Goal: Transaction & Acquisition: Purchase product/service

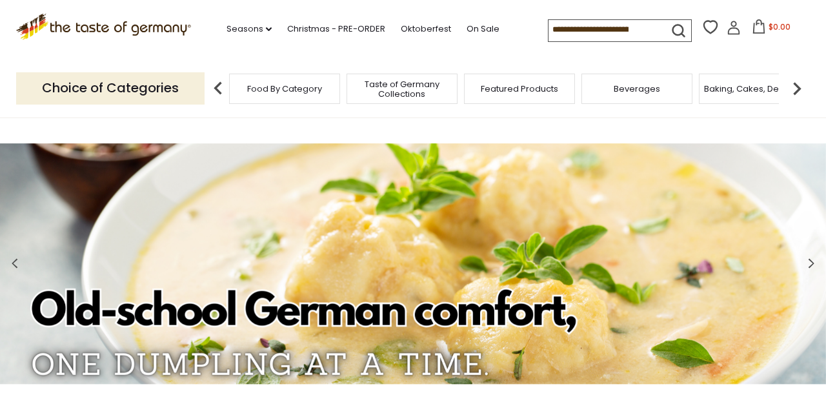
scroll to position [1, 0]
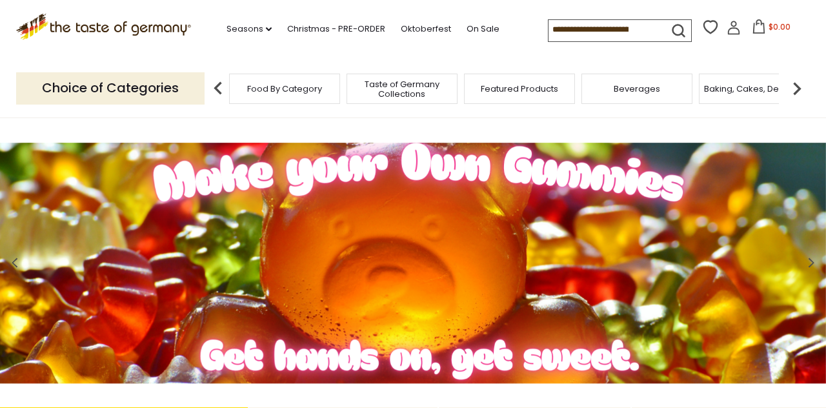
click at [738, 85] on span "Baking, Cakes, Desserts" at bounding box center [754, 89] width 100 height 10
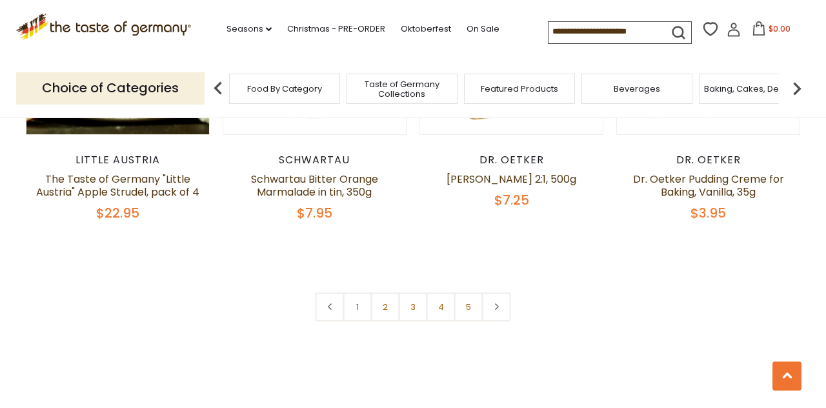
scroll to position [3039, 0]
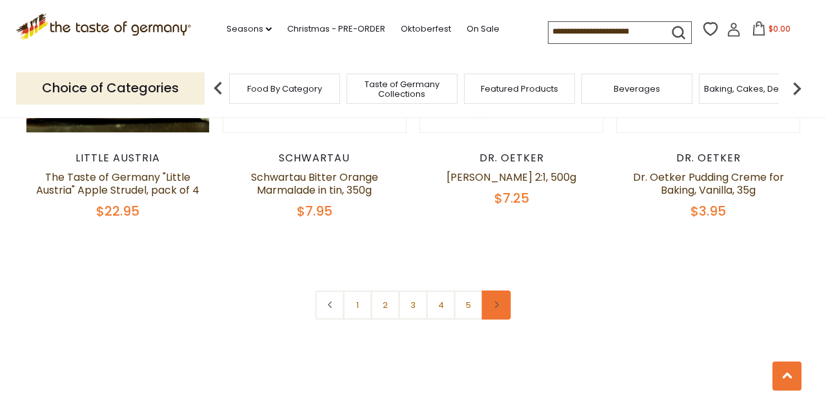
click at [495, 301] on icon at bounding box center [496, 304] width 8 height 6
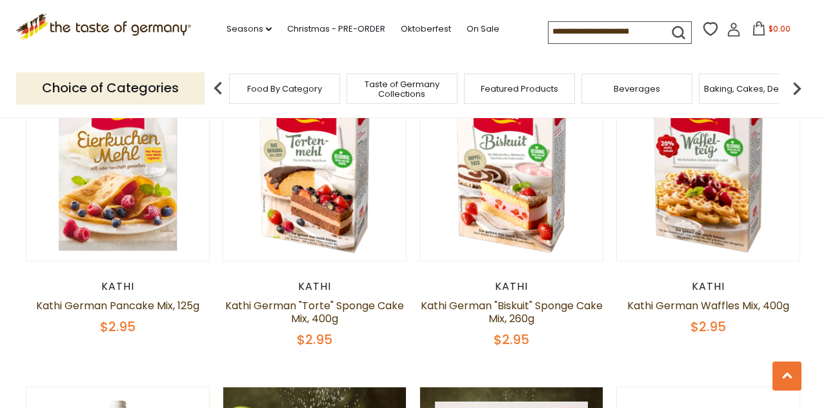
scroll to position [1656, 0]
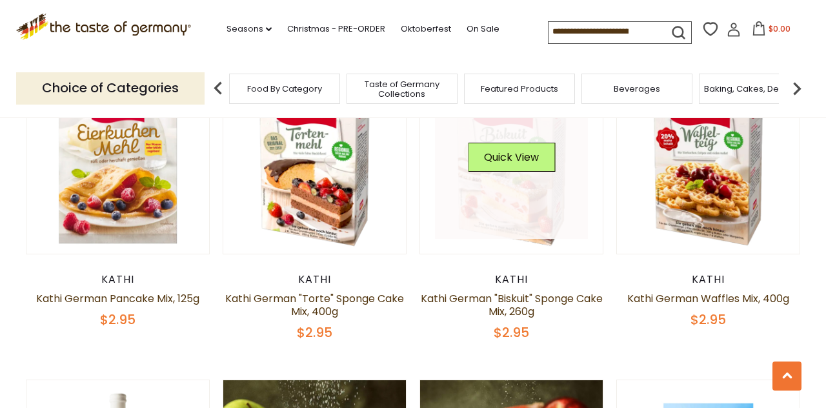
click at [524, 227] on link at bounding box center [512, 163] width 154 height 154
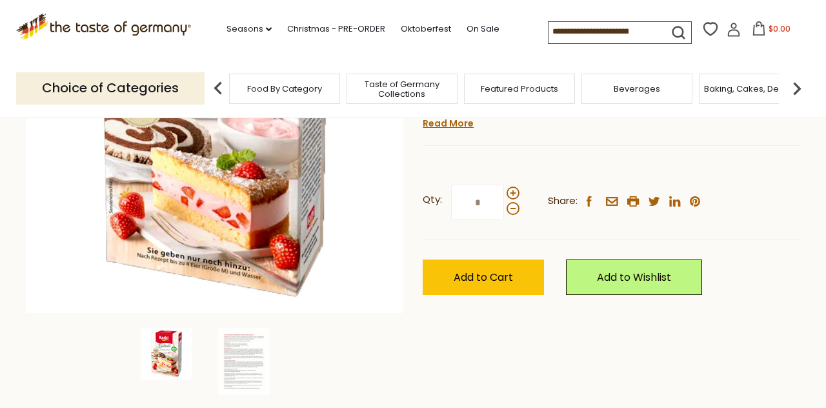
scroll to position [245, 0]
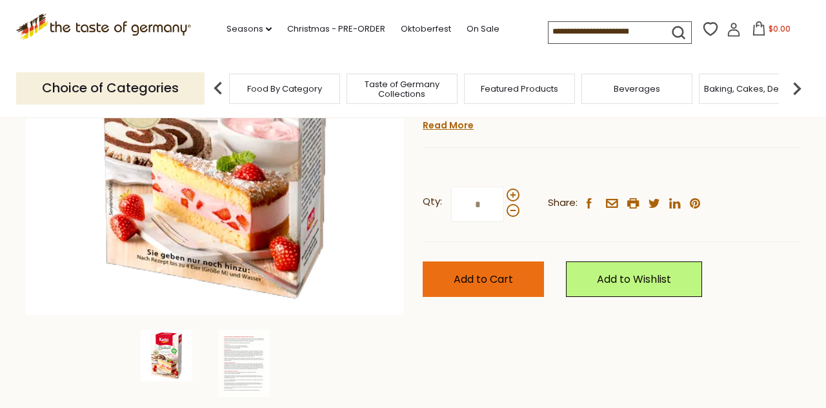
click at [517, 274] on button "Add to Cart" at bounding box center [483, 278] width 121 height 35
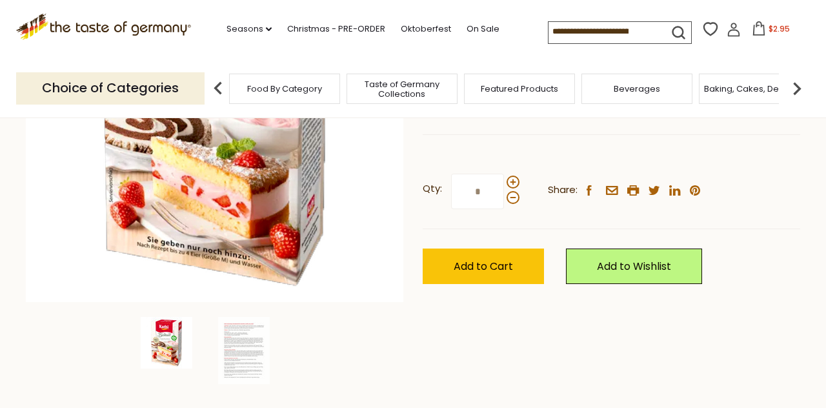
scroll to position [254, 0]
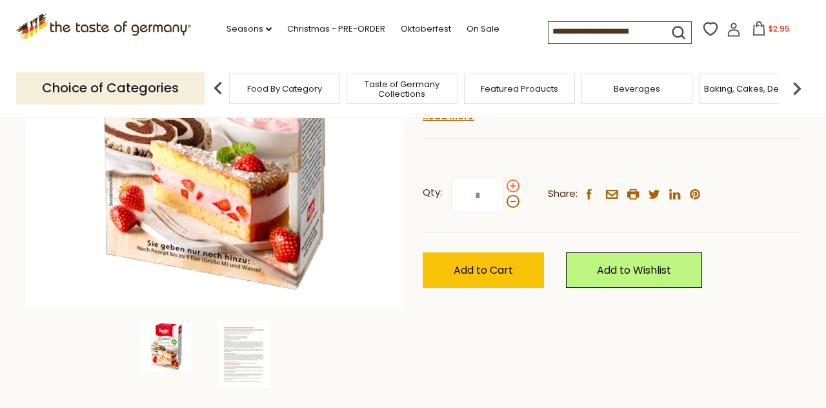
click at [512, 183] on span at bounding box center [513, 185] width 13 height 13
click at [504, 183] on input "*" at bounding box center [477, 194] width 53 height 35
click at [510, 200] on span at bounding box center [513, 201] width 13 height 13
click at [504, 200] on input "*" at bounding box center [477, 194] width 53 height 35
click at [512, 183] on span at bounding box center [513, 185] width 13 height 13
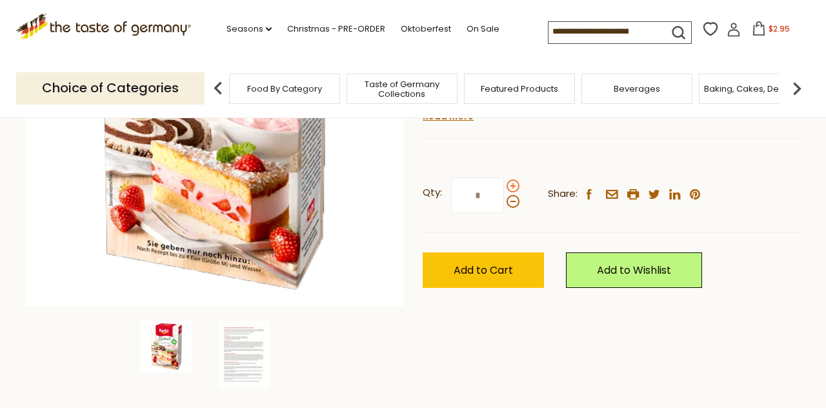
click at [504, 183] on input "*" at bounding box center [477, 194] width 53 height 35
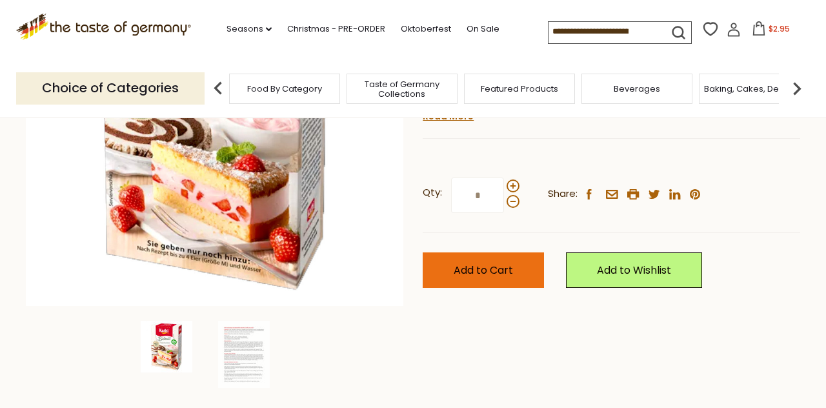
click at [498, 266] on span "Add to Cart" at bounding box center [483, 270] width 59 height 15
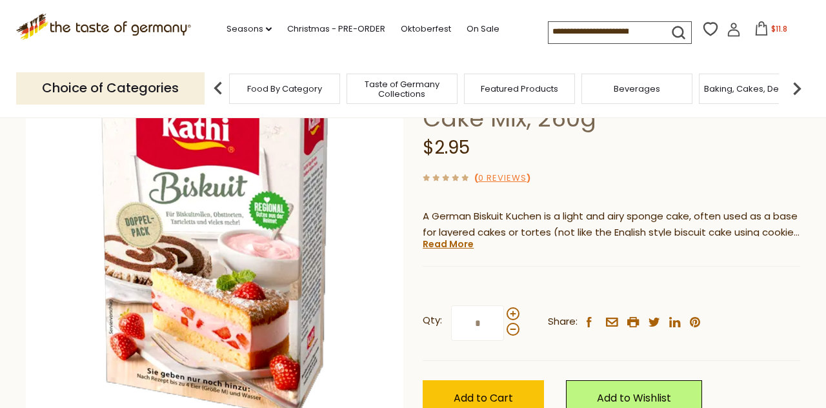
scroll to position [126, 0]
click at [511, 327] on span at bounding box center [513, 329] width 13 height 13
click at [504, 327] on input "*" at bounding box center [477, 322] width 53 height 35
click at [513, 312] on span at bounding box center [513, 313] width 13 height 13
click at [504, 312] on input "*" at bounding box center [477, 322] width 53 height 35
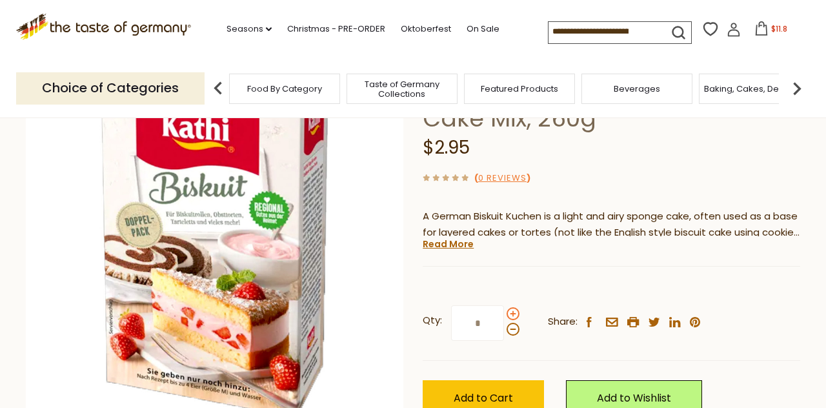
type input "*"
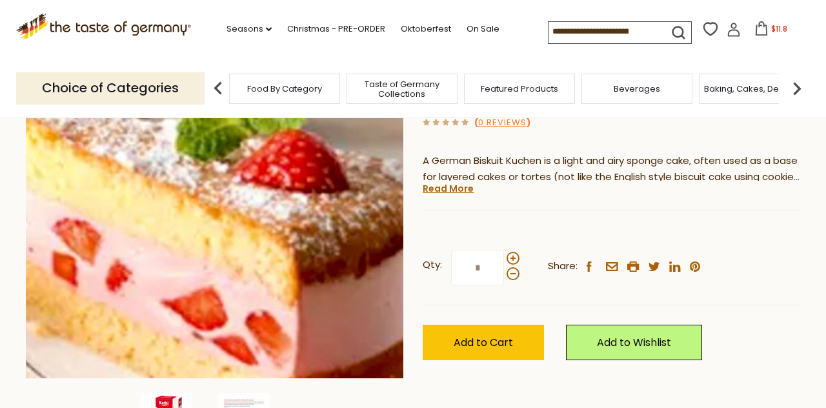
scroll to position [183, 0]
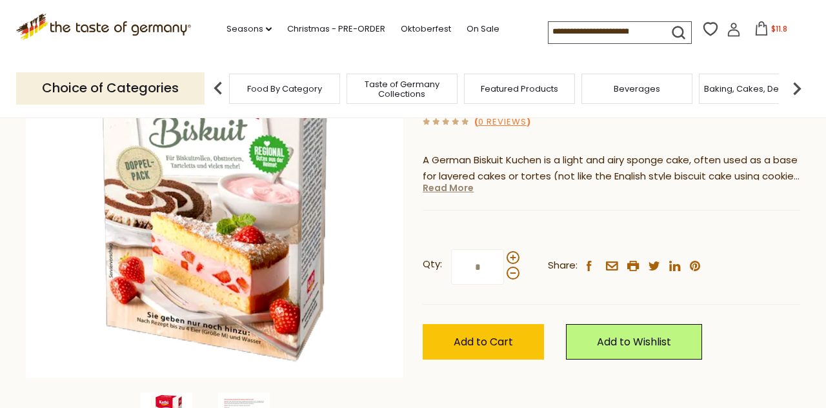
click at [446, 189] on link "Read More" at bounding box center [448, 187] width 51 height 13
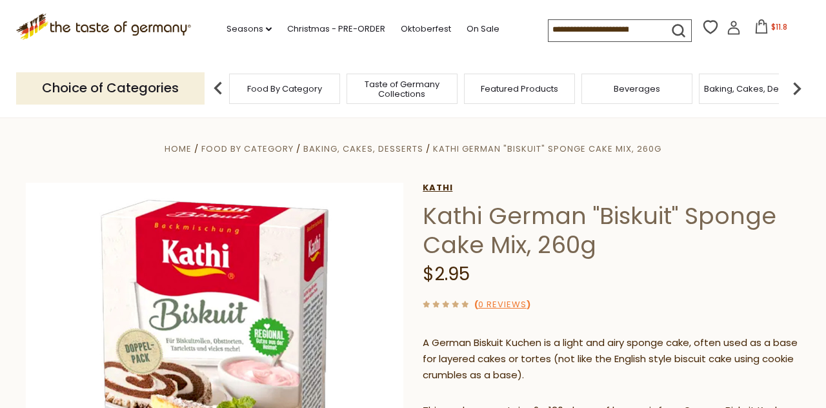
scroll to position [0, 0]
click at [401, 82] on span "Taste of Germany Collections" at bounding box center [401, 88] width 103 height 19
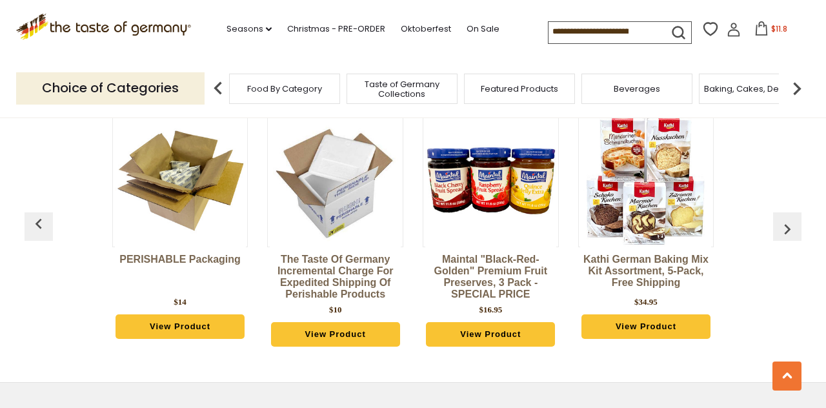
scroll to position [3132, 0]
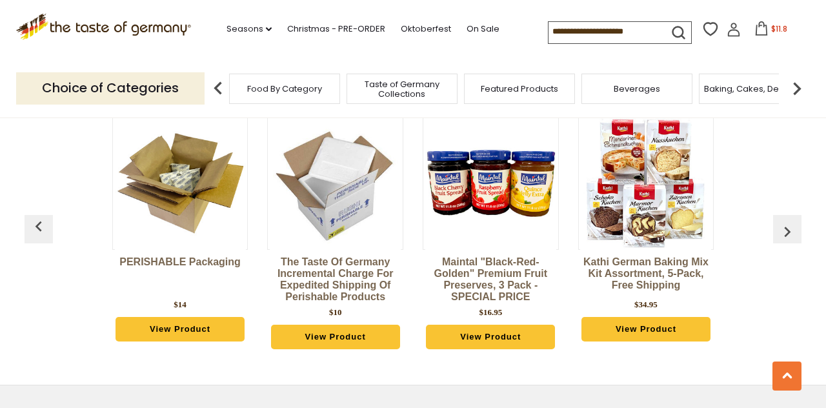
click at [647, 317] on link "View Product" at bounding box center [645, 329] width 129 height 25
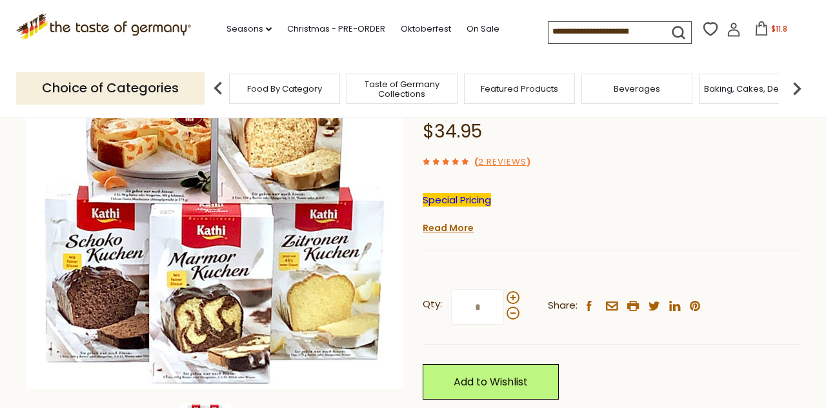
scroll to position [172, 0]
click at [499, 159] on link "2 Reviews" at bounding box center [502, 163] width 48 height 14
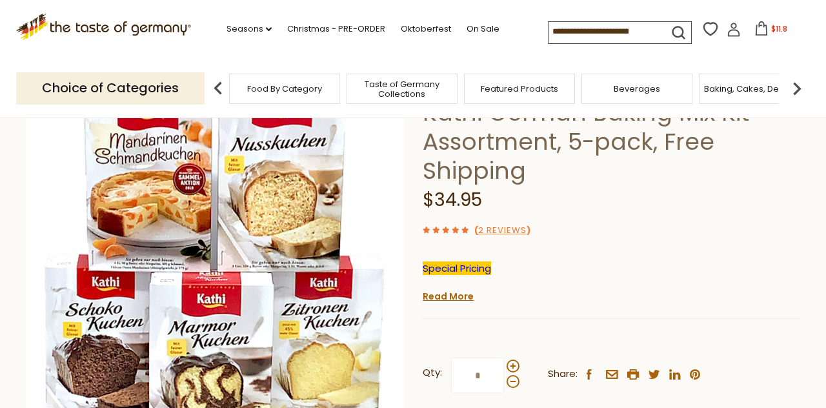
scroll to position [108, 0]
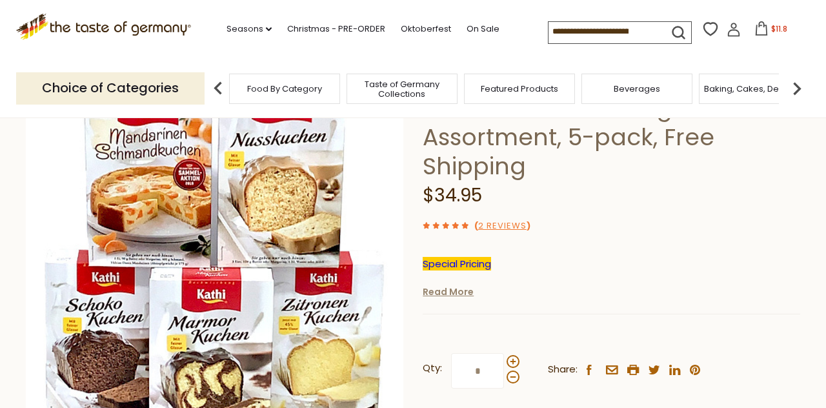
click at [456, 294] on link "Read More" at bounding box center [448, 291] width 51 height 13
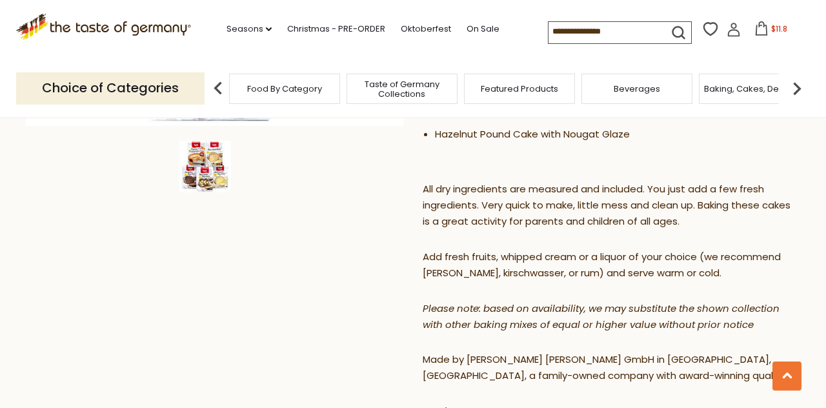
scroll to position [445, 0]
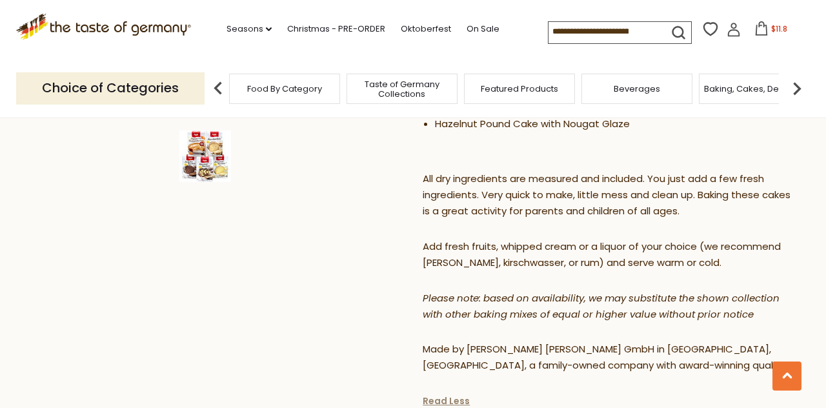
click at [463, 394] on link "Read Less" at bounding box center [446, 400] width 47 height 13
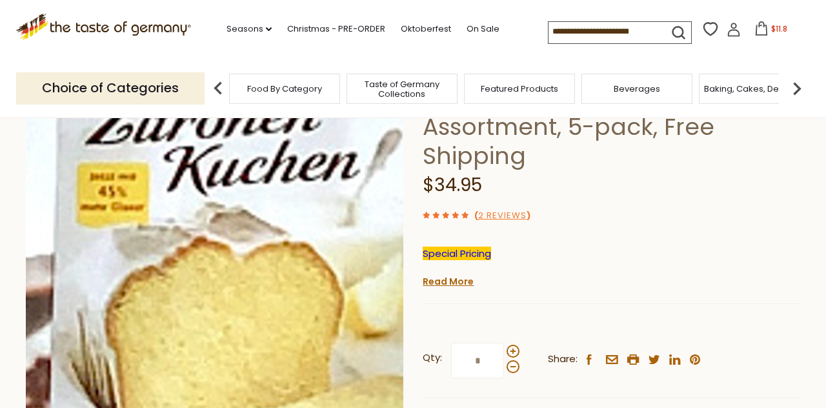
scroll to position [121, 0]
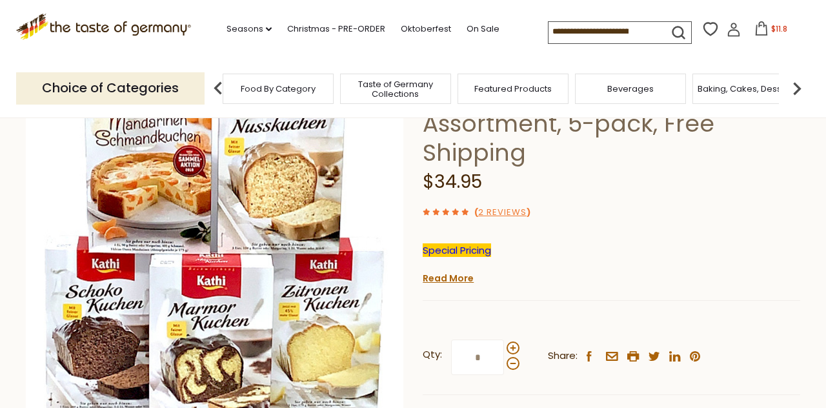
click at [397, 90] on span "Taste of Germany Collections" at bounding box center [395, 88] width 103 height 19
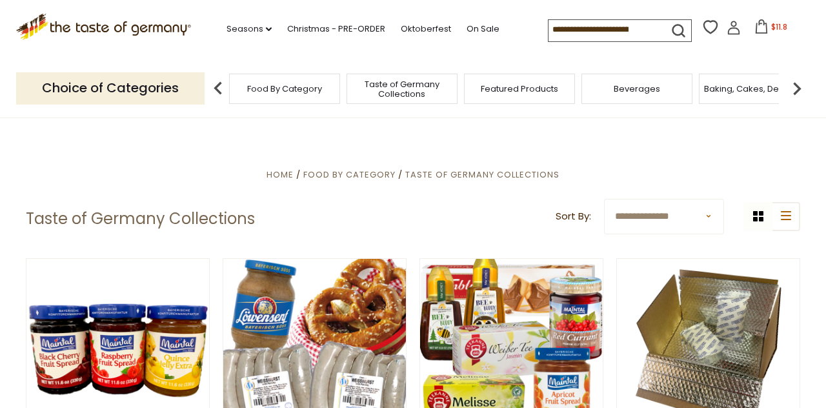
click at [771, 26] on span "$11.8" at bounding box center [779, 26] width 16 height 11
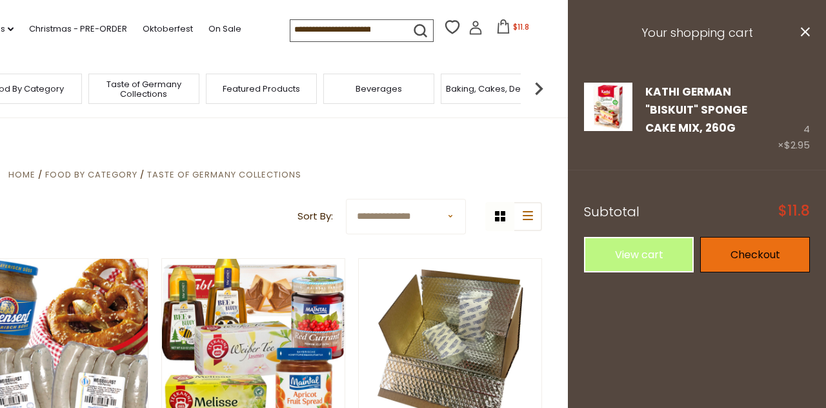
click at [752, 237] on link "Checkout" at bounding box center [755, 254] width 110 height 35
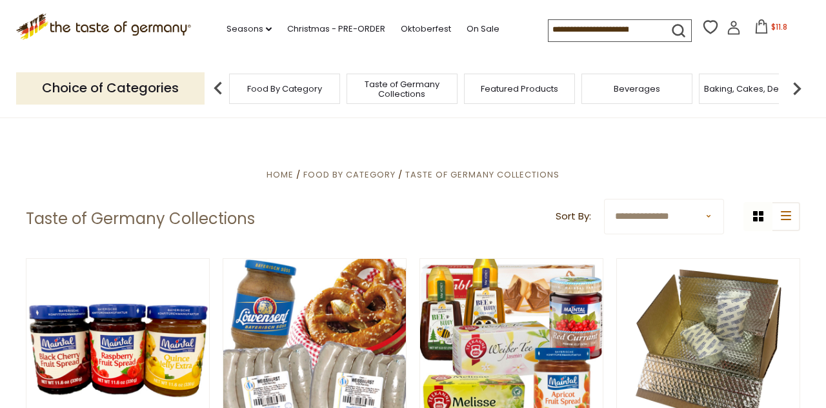
click at [754, 28] on icon at bounding box center [761, 26] width 14 height 14
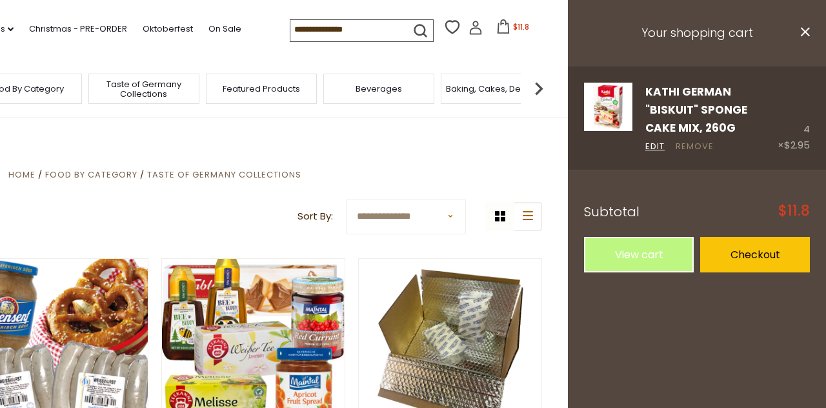
click at [702, 140] on link "Remove" at bounding box center [695, 147] width 38 height 14
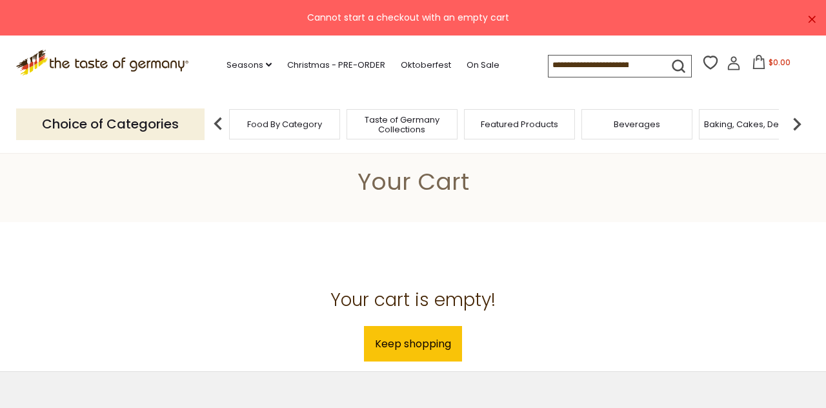
scroll to position [12, 0]
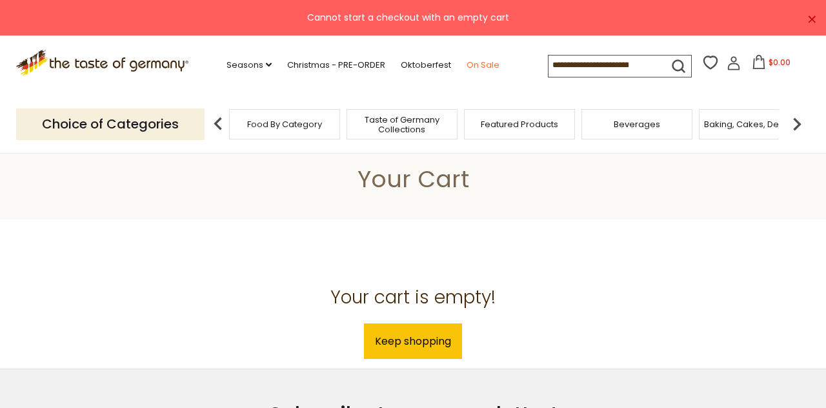
click at [467, 61] on link "On Sale" at bounding box center [483, 65] width 33 height 14
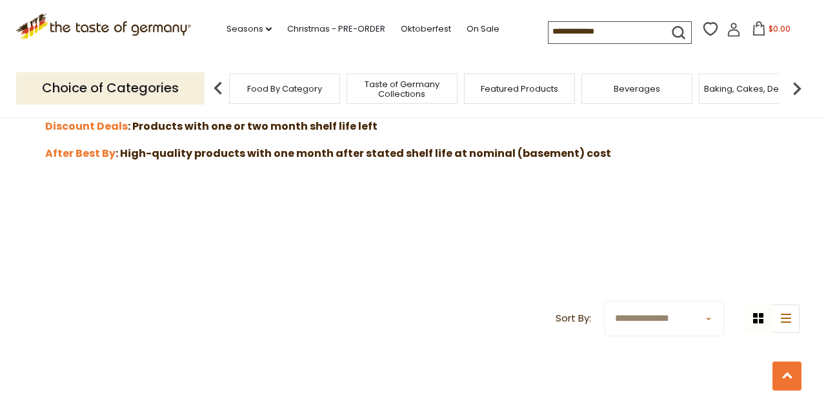
scroll to position [461, 0]
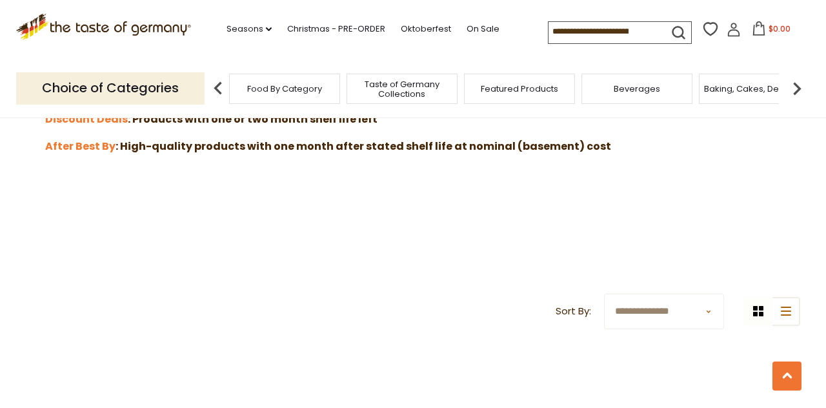
select select "******"
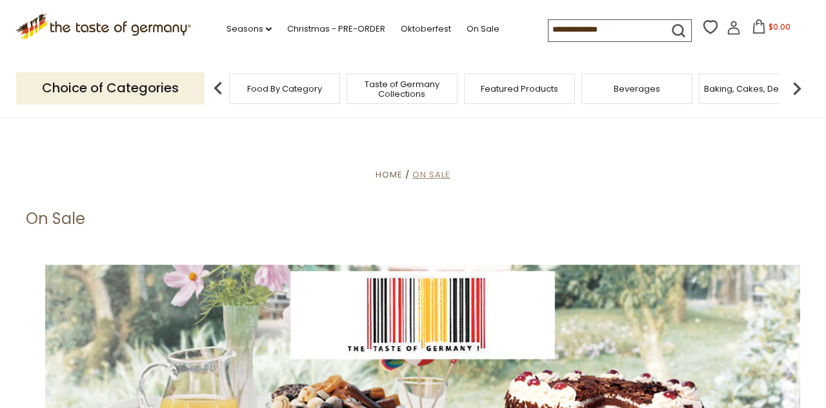
click at [427, 172] on span "On Sale" at bounding box center [431, 174] width 38 height 12
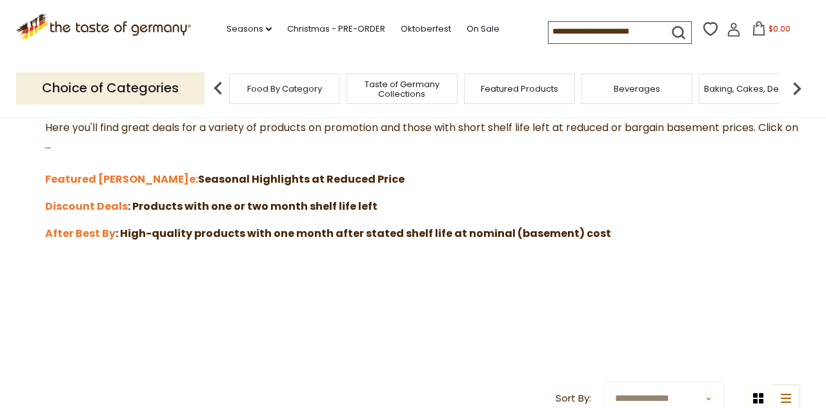
scroll to position [426, 0]
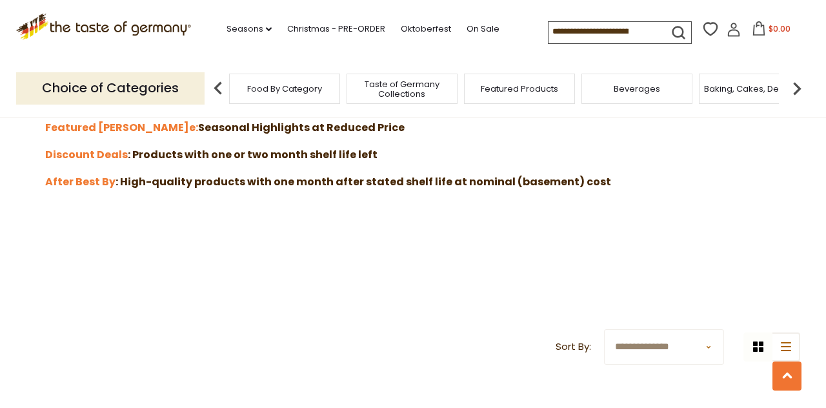
select select "********"
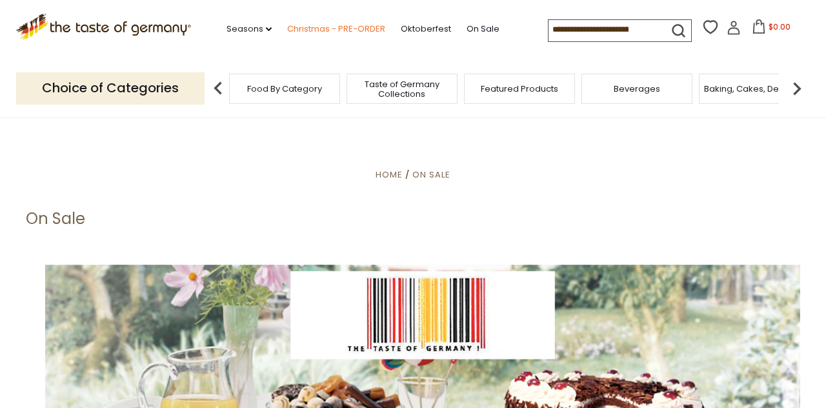
click at [313, 26] on link "Christmas - PRE-ORDER" at bounding box center [336, 29] width 98 height 14
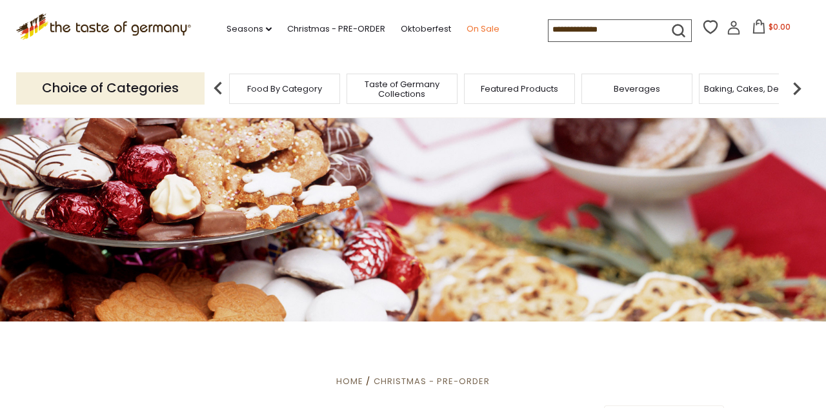
click at [467, 26] on link "On Sale" at bounding box center [483, 29] width 33 height 14
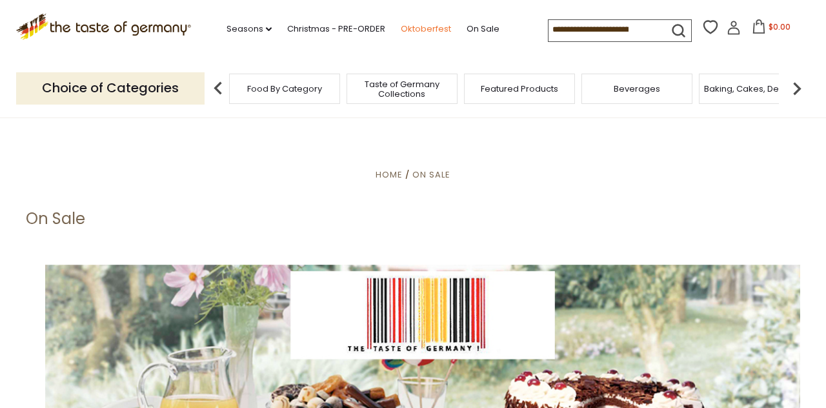
click at [401, 25] on link "Oktoberfest" at bounding box center [426, 29] width 50 height 14
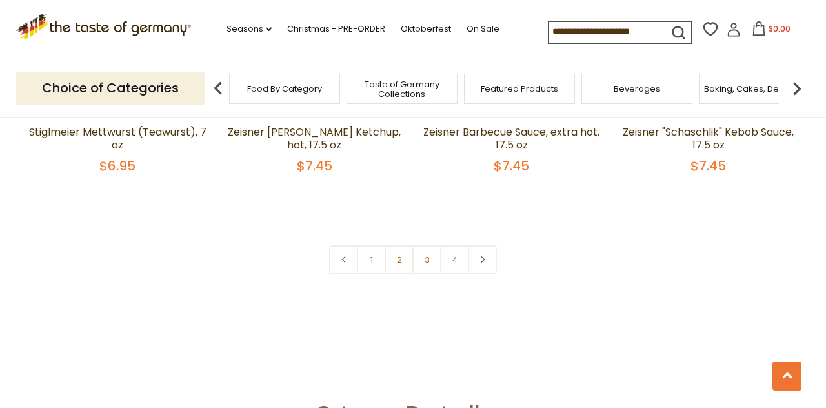
scroll to position [3144, 0]
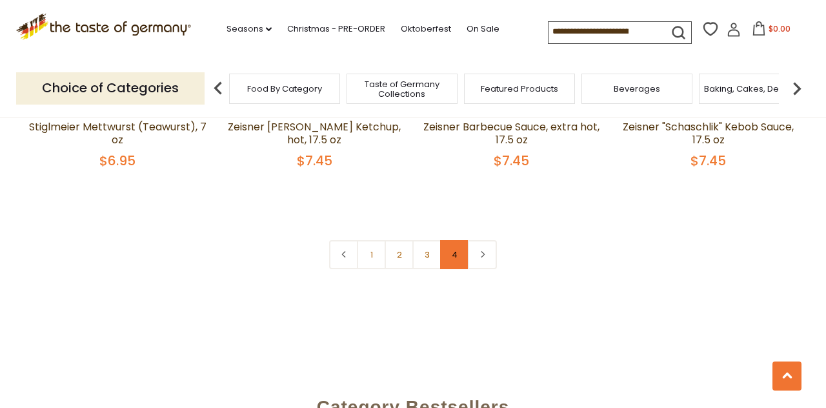
click at [455, 240] on link "4" at bounding box center [454, 254] width 29 height 29
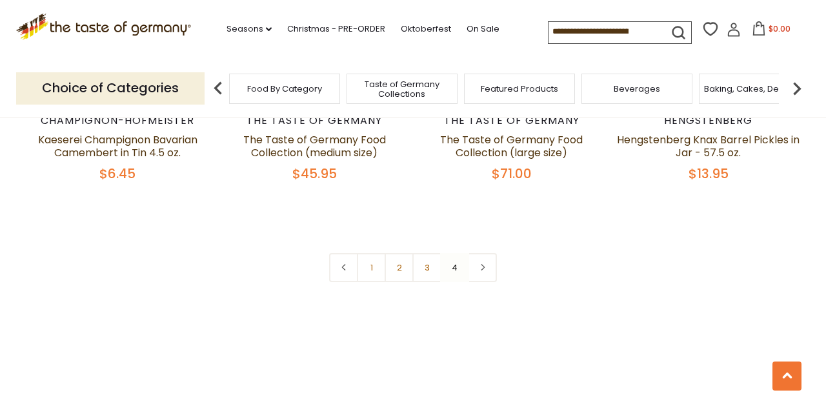
scroll to position [554, 0]
click at [451, 267] on nav "1 2 3 4" at bounding box center [413, 266] width 168 height 29
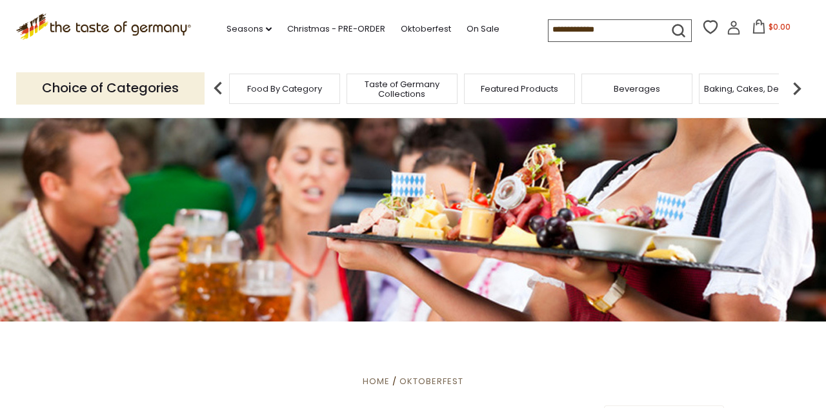
scroll to position [0, 0]
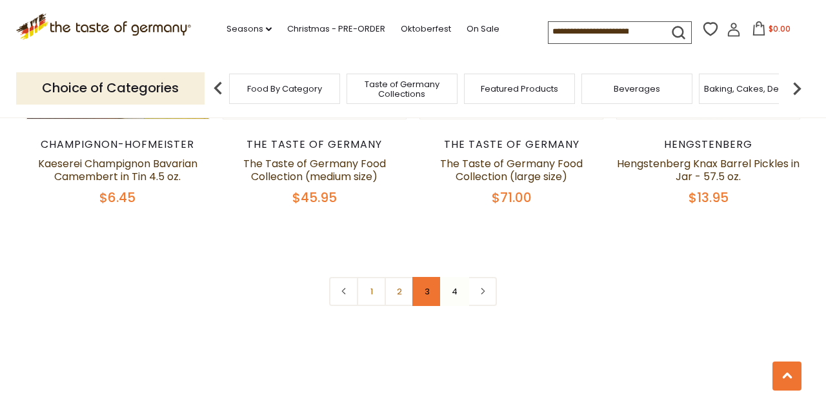
click at [423, 292] on link "3" at bounding box center [426, 291] width 29 height 29
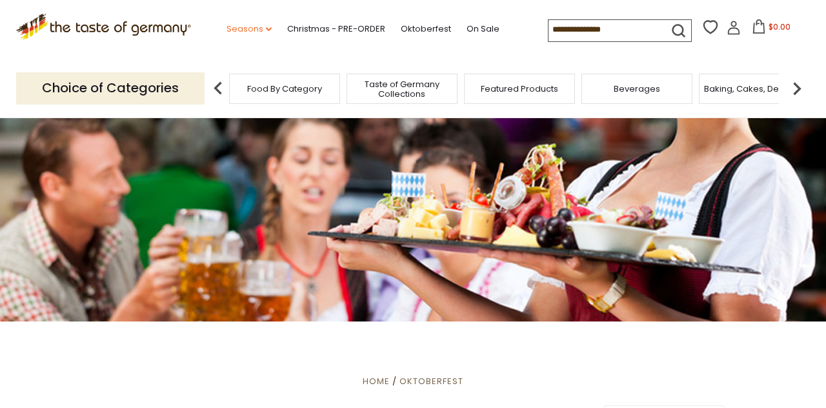
click at [266, 27] on icon "dropdown_arrow" at bounding box center [269, 29] width 6 height 5
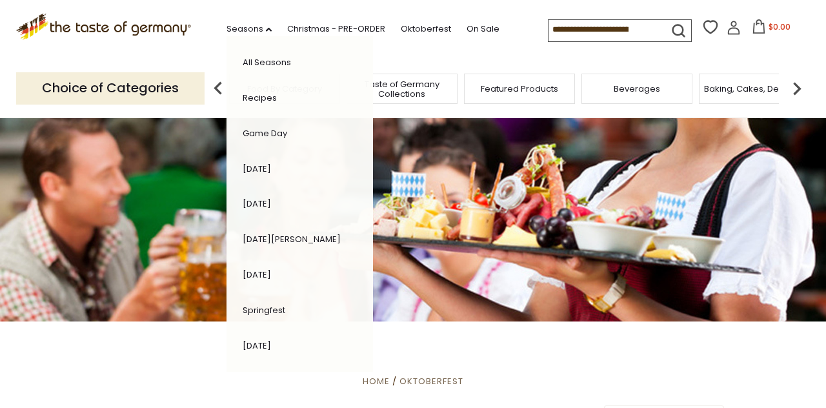
scroll to position [1, 0]
